Goal: Transaction & Acquisition: Purchase product/service

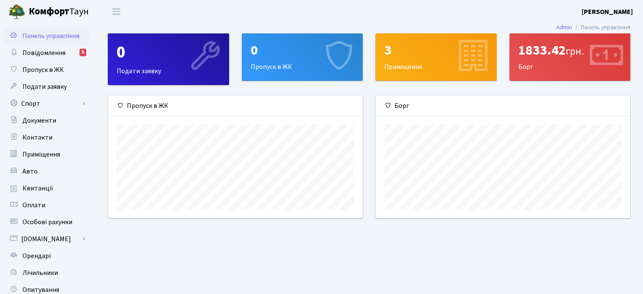
scroll to position [122, 254]
click at [47, 55] on span "Повідомлення" at bounding box center [43, 52] width 43 height 9
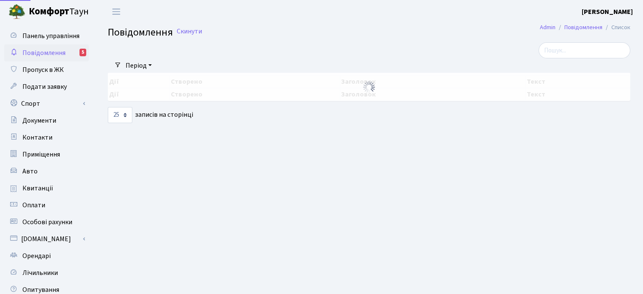
select select "25"
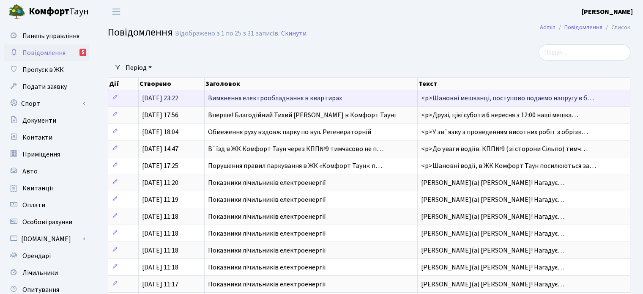
click at [271, 98] on span "Вимкнення електрообладнання в квартирах" at bounding box center [275, 97] width 134 height 9
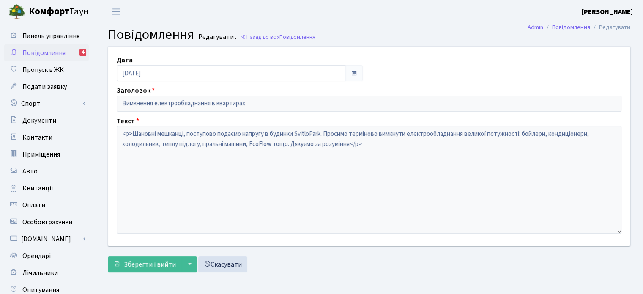
drag, startPoint x: 44, startPoint y: 52, endPoint x: 55, endPoint y: 52, distance: 11.0
click at [44, 52] on span "Повідомлення" at bounding box center [43, 52] width 43 height 9
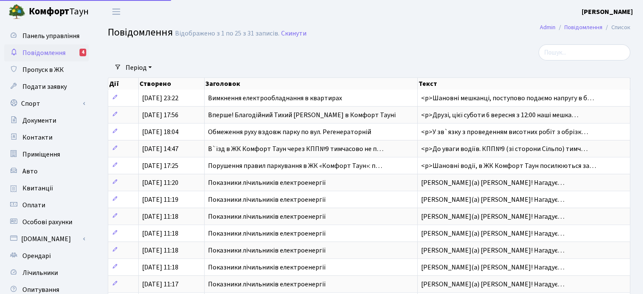
select select "25"
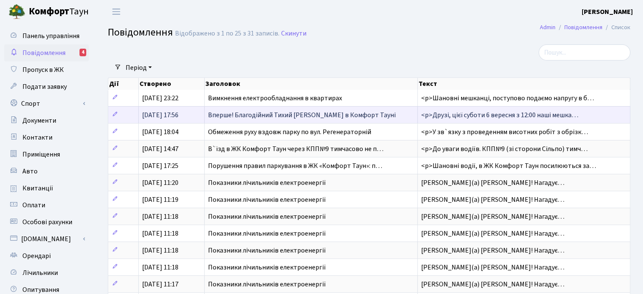
click at [267, 115] on span "Вперше! Благодійний Тихий Маркет в Комфорт Тауні" at bounding box center [302, 114] width 188 height 9
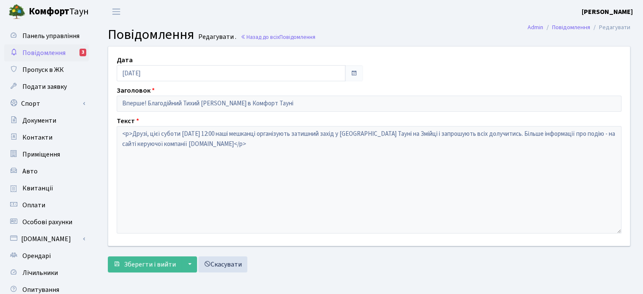
click at [42, 52] on span "Повідомлення" at bounding box center [43, 52] width 43 height 9
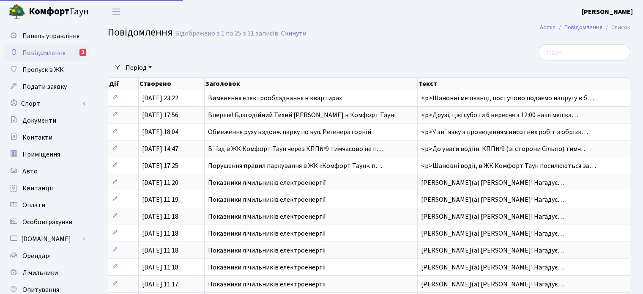
select select "25"
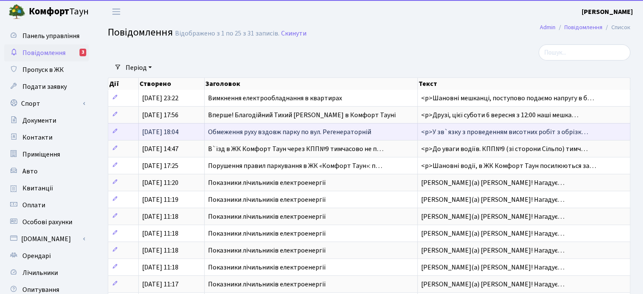
click at [231, 130] on span "Обмеження руху вздовж парку по вул. Регенераторній" at bounding box center [289, 131] width 163 height 9
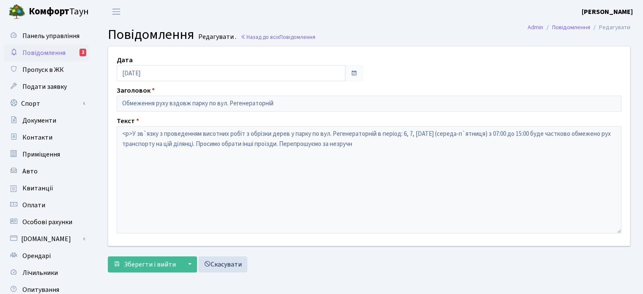
click at [45, 52] on span "Повідомлення" at bounding box center [43, 52] width 43 height 9
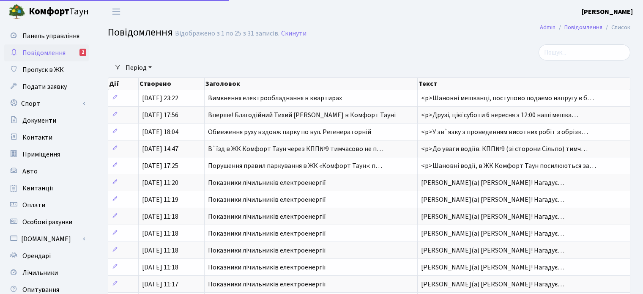
select select "25"
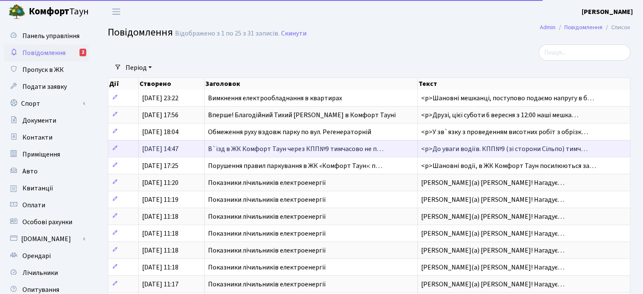
click at [247, 145] on span "В`їзд в ЖК Комфорт Таун через КПП№9 тимчасово не п…" at bounding box center [295, 148] width 175 height 9
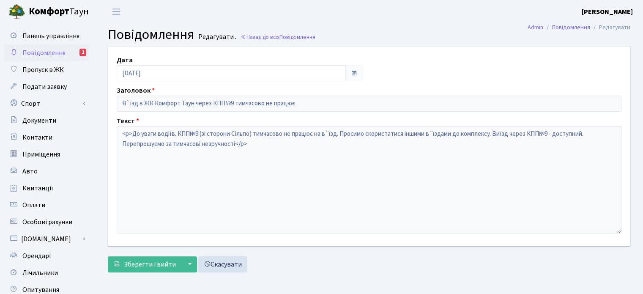
click at [55, 50] on span "Повідомлення" at bounding box center [43, 52] width 43 height 9
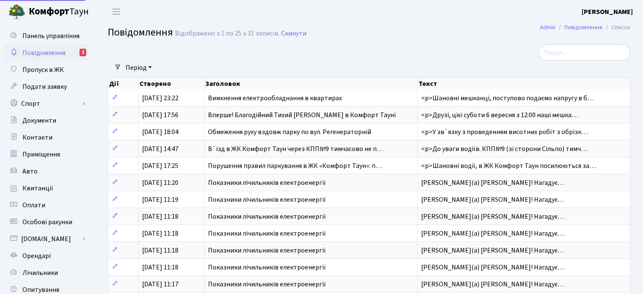
select select "25"
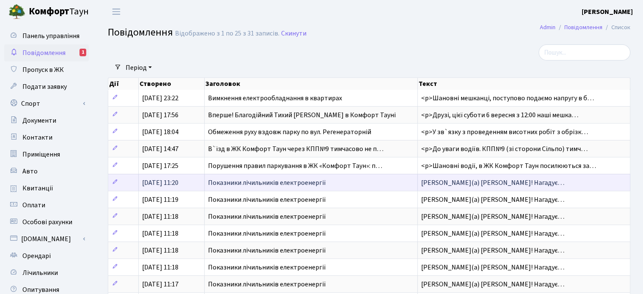
click at [286, 180] on span "Показники лічильників електроенергії" at bounding box center [267, 182] width 118 height 9
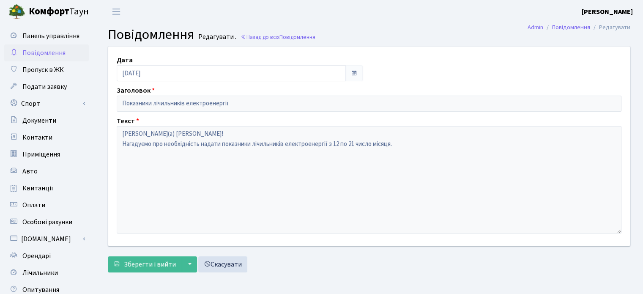
click at [53, 51] on span "Повідомлення" at bounding box center [43, 52] width 43 height 9
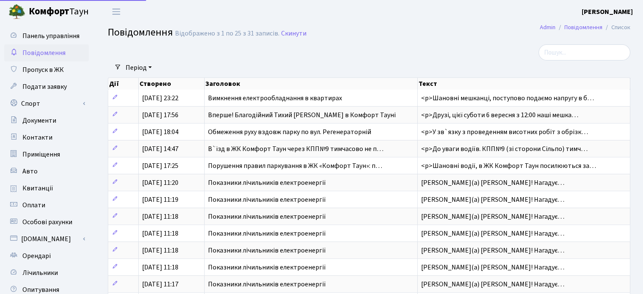
select select "25"
click at [40, 189] on span "Квитанції" at bounding box center [37, 187] width 31 height 9
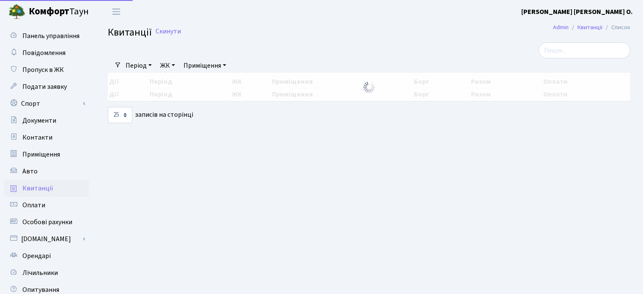
select select "25"
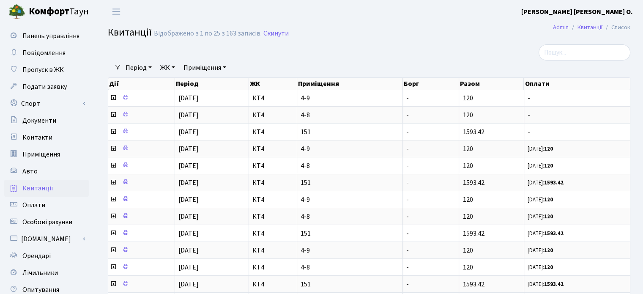
drag, startPoint x: 112, startPoint y: 96, endPoint x: 105, endPoint y: 98, distance: 7.0
click at [112, 96] on icon at bounding box center [113, 97] width 7 height 7
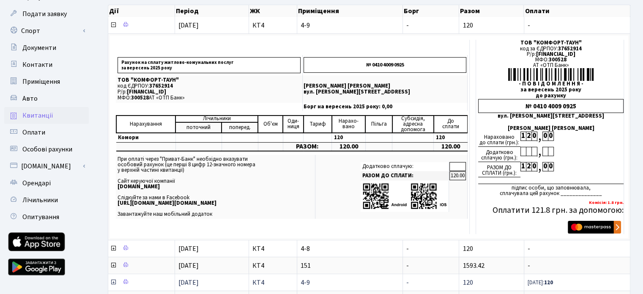
scroll to position [169, 0]
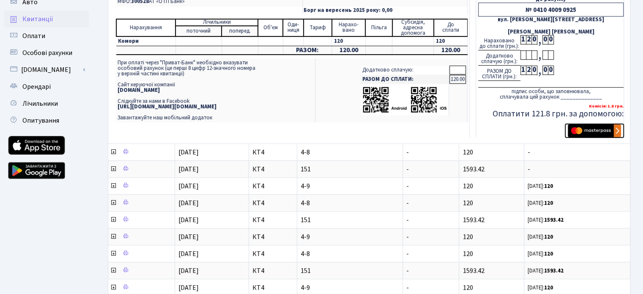
click at [595, 127] on img "submit" at bounding box center [594, 130] width 53 height 13
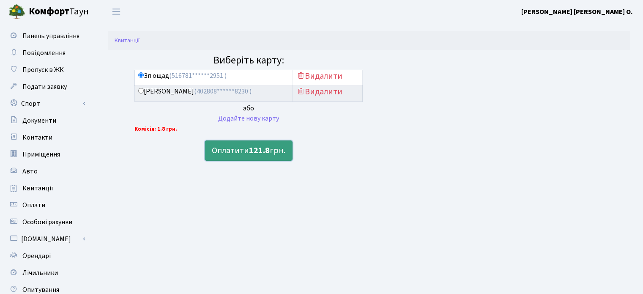
click at [260, 148] on b "121.8" at bounding box center [259, 151] width 21 height 12
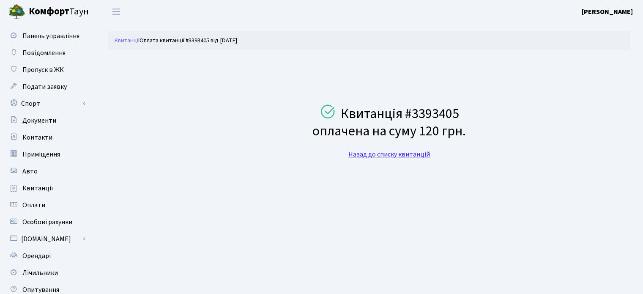
click at [365, 156] on link "Назад до списку квитанцій" at bounding box center [389, 154] width 82 height 9
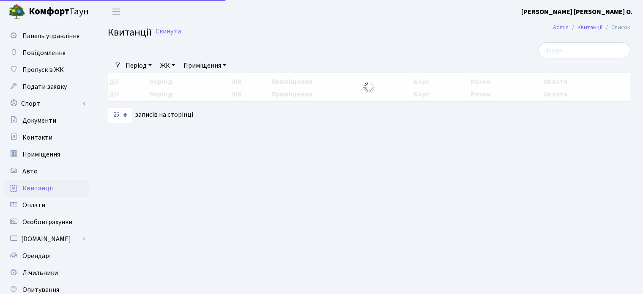
select select "25"
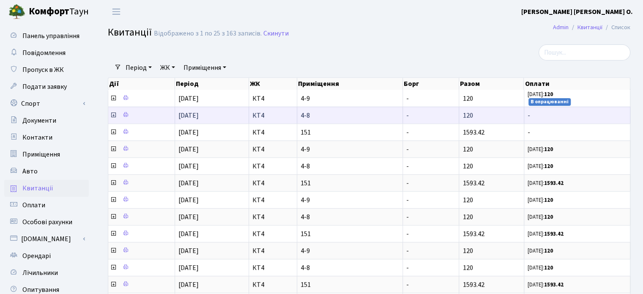
click at [113, 114] on icon at bounding box center [113, 115] width 7 height 7
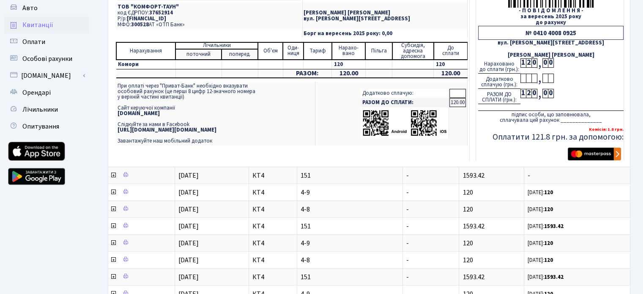
scroll to position [169, 0]
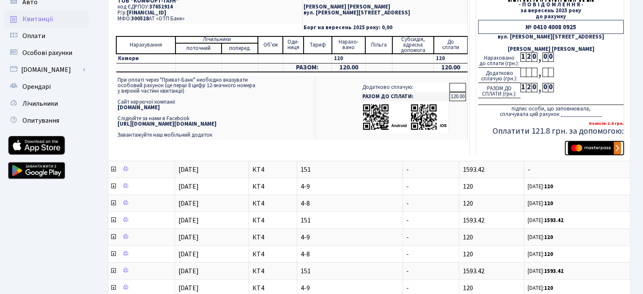
click at [590, 147] on img "submit" at bounding box center [594, 148] width 53 height 13
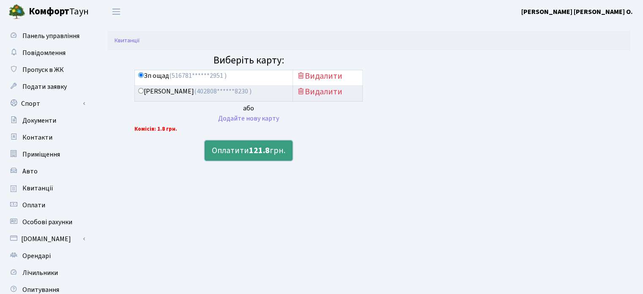
click at [233, 149] on button "Оплатити 121.8 грн." at bounding box center [249, 150] width 88 height 20
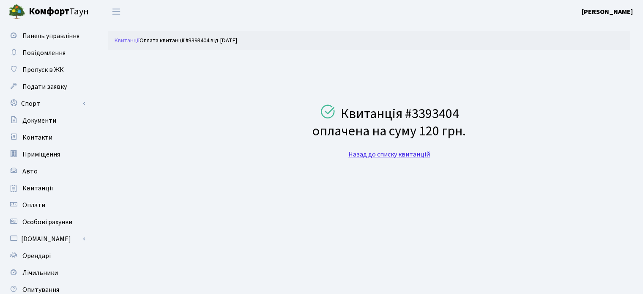
click at [394, 154] on link "Назад до списку квитанцій" at bounding box center [389, 154] width 82 height 9
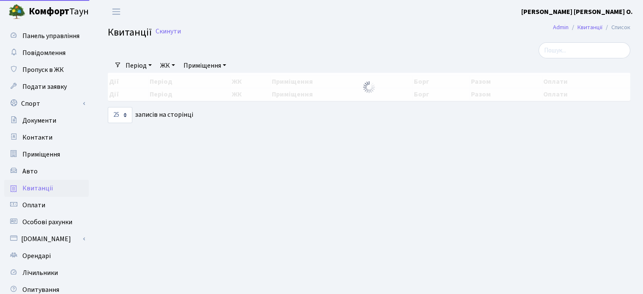
select select "25"
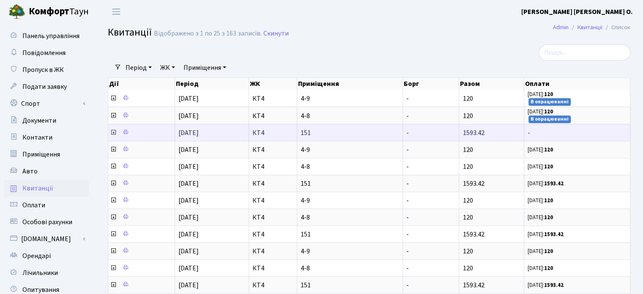
click at [112, 131] on icon at bounding box center [113, 132] width 7 height 7
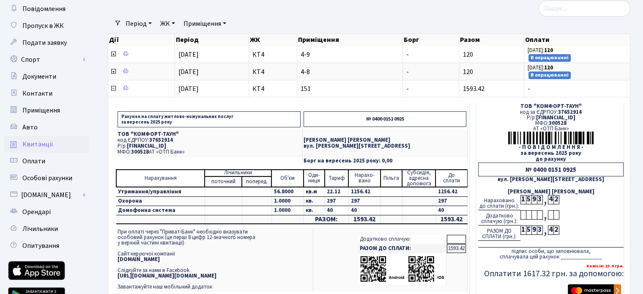
scroll to position [85, 0]
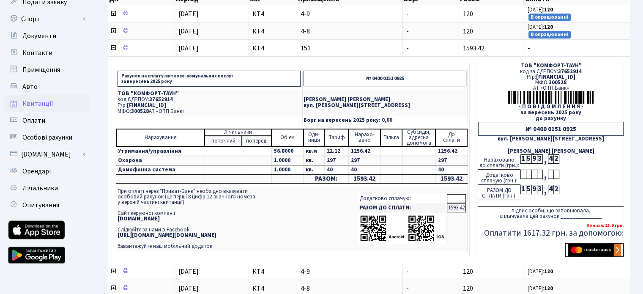
drag, startPoint x: 594, startPoint y: 247, endPoint x: 589, endPoint y: 243, distance: 6.0
click at [594, 247] on img "submit" at bounding box center [594, 250] width 53 height 13
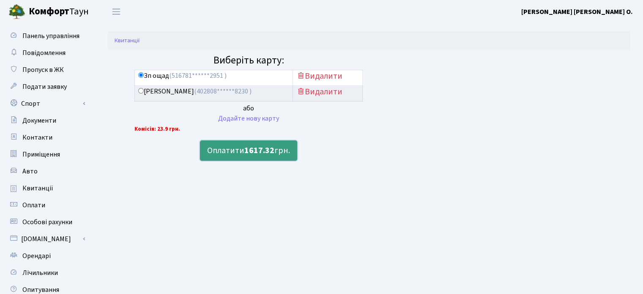
click at [241, 153] on button "Оплатити 1617.32 грн." at bounding box center [248, 150] width 97 height 20
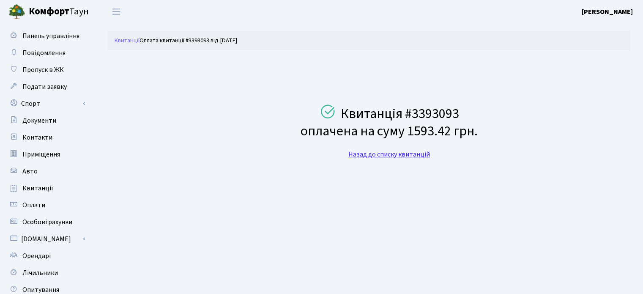
click at [399, 156] on link "Назад до списку квитанцій" at bounding box center [389, 154] width 82 height 9
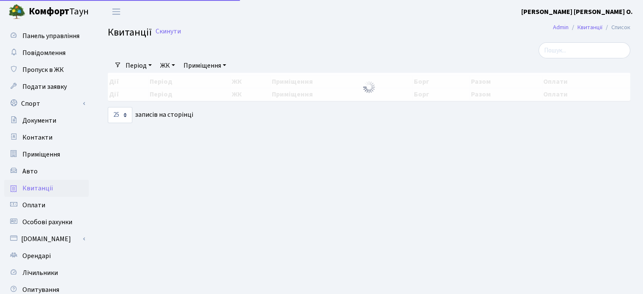
select select "25"
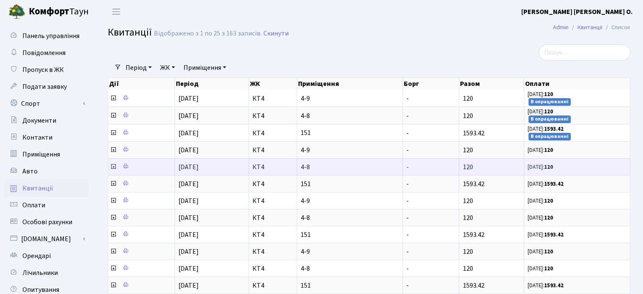
scroll to position [1, 0]
